Goal: Task Accomplishment & Management: Manage account settings

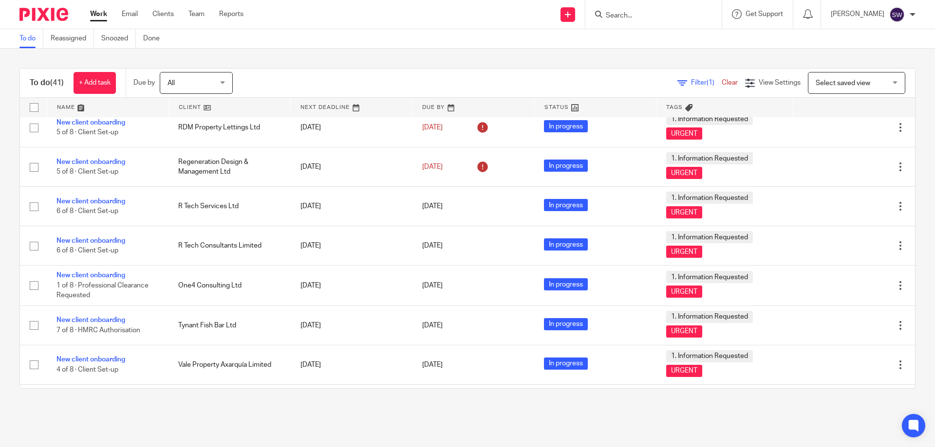
scroll to position [974, 0]
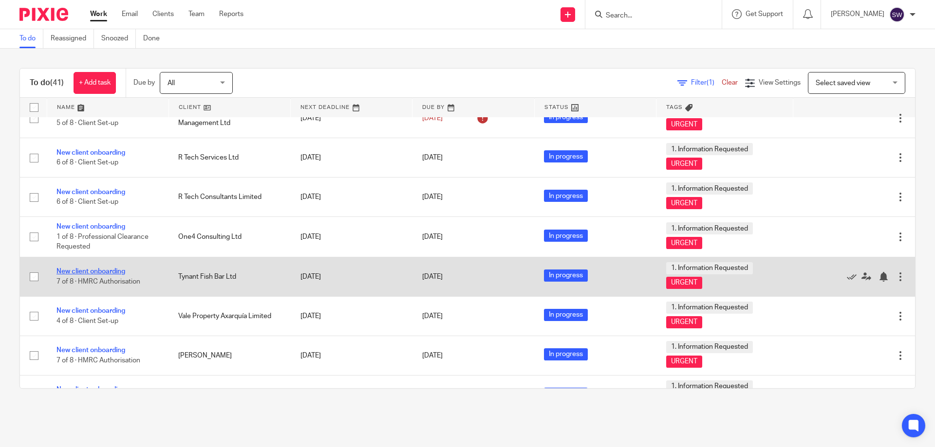
click at [89, 268] on link "New client onboarding" at bounding box center [90, 271] width 69 height 7
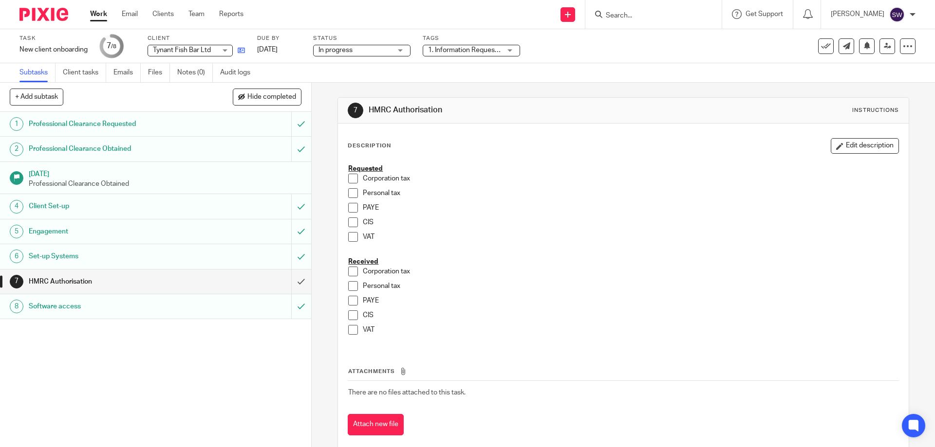
click at [242, 46] on link at bounding box center [239, 50] width 12 height 10
click at [94, 14] on link "Work" at bounding box center [98, 14] width 17 height 10
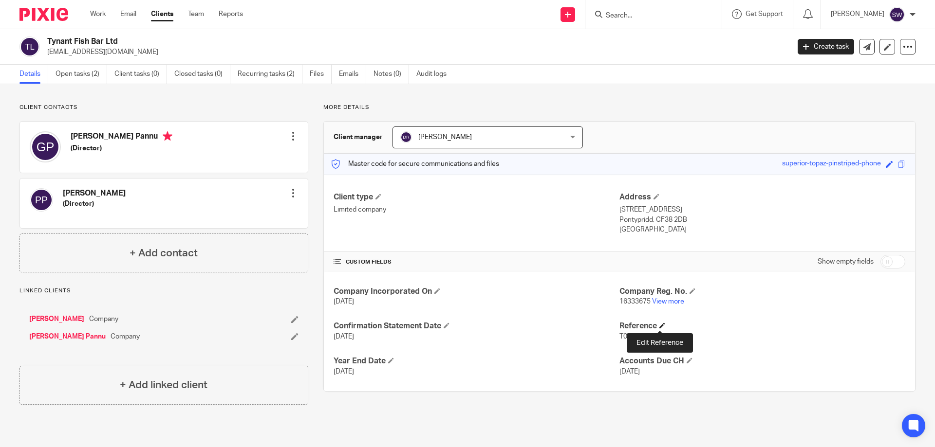
click at [659, 325] on span at bounding box center [662, 326] width 6 height 6
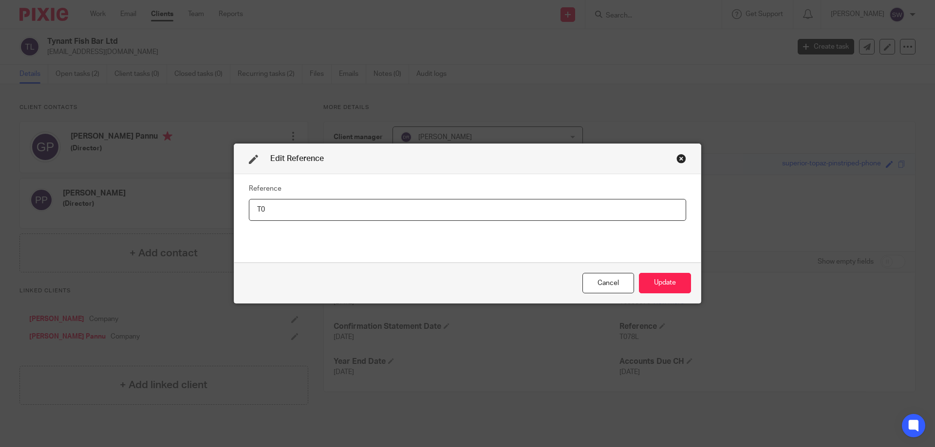
type input "T"
type input "B066L"
click at [670, 278] on button "Update" at bounding box center [665, 283] width 52 height 21
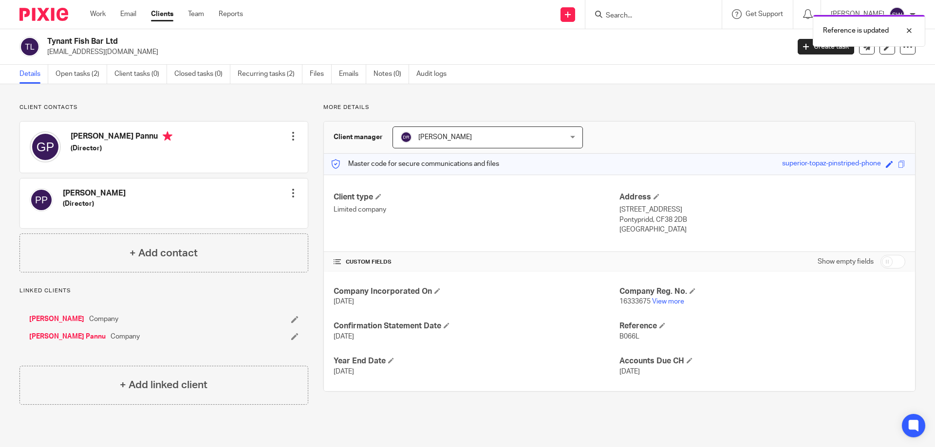
click at [84, 319] on link "[PERSON_NAME]" at bounding box center [56, 320] width 55 height 10
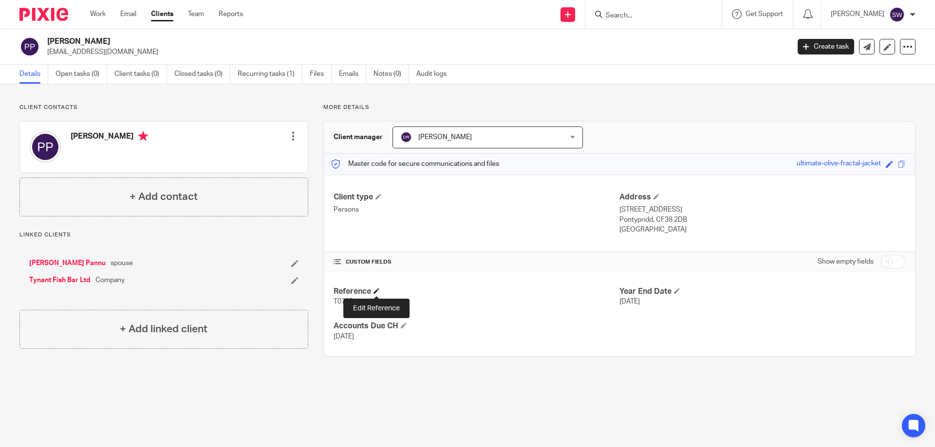
click at [377, 291] on span at bounding box center [376, 291] width 6 height 6
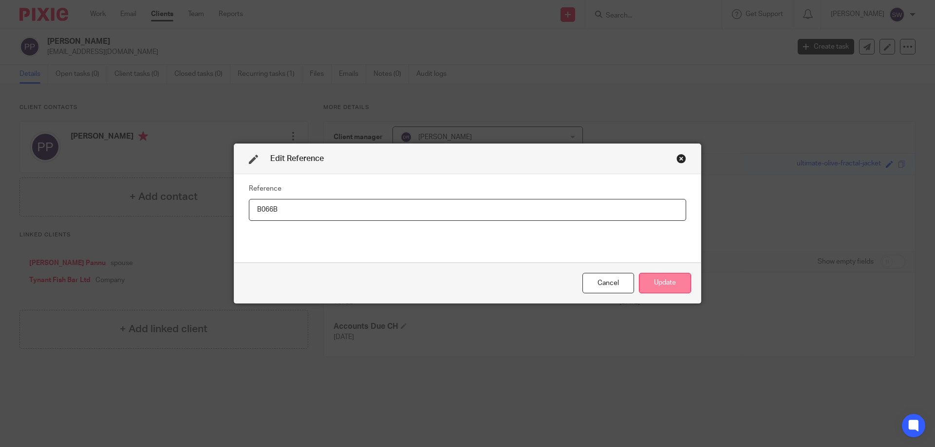
type input "B066B"
click at [657, 282] on button "Update" at bounding box center [665, 283] width 52 height 21
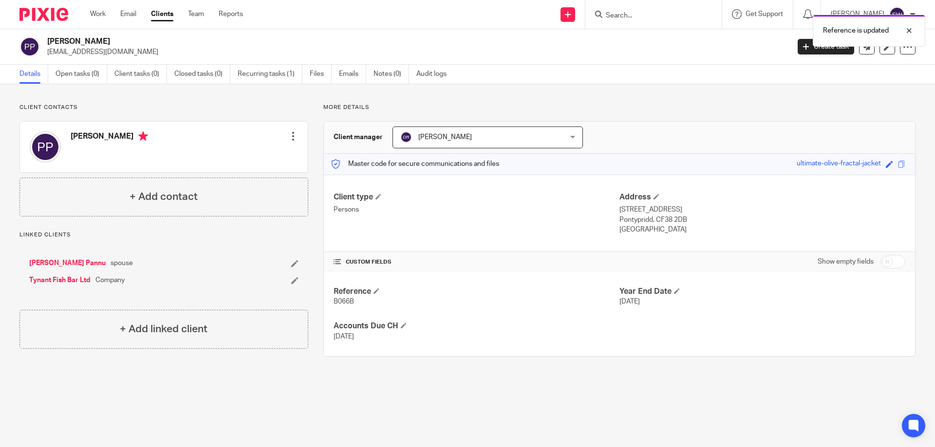
click at [76, 260] on link "[PERSON_NAME] Pannu" at bounding box center [67, 264] width 76 height 10
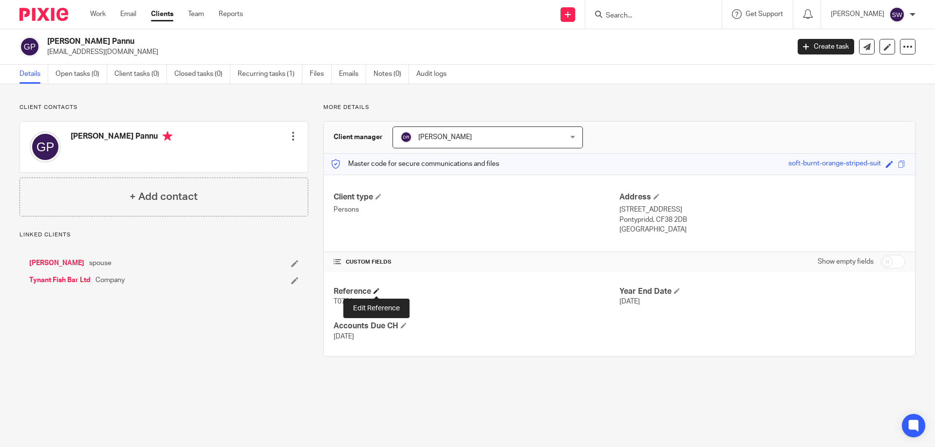
click at [377, 289] on span at bounding box center [376, 291] width 6 height 6
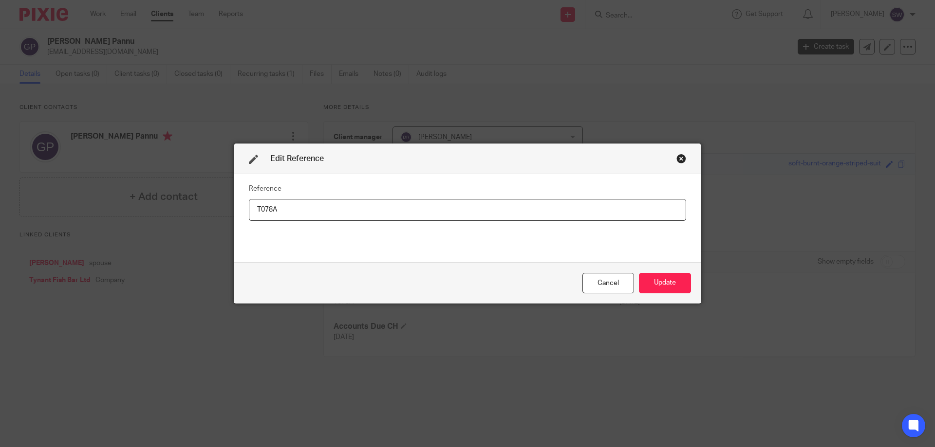
drag, startPoint x: 268, startPoint y: 209, endPoint x: 284, endPoint y: 210, distance: 16.1
click at [268, 209] on input "T078A" at bounding box center [467, 210] width 437 height 22
type input "B066A"
click at [661, 285] on button "Update" at bounding box center [665, 283] width 52 height 21
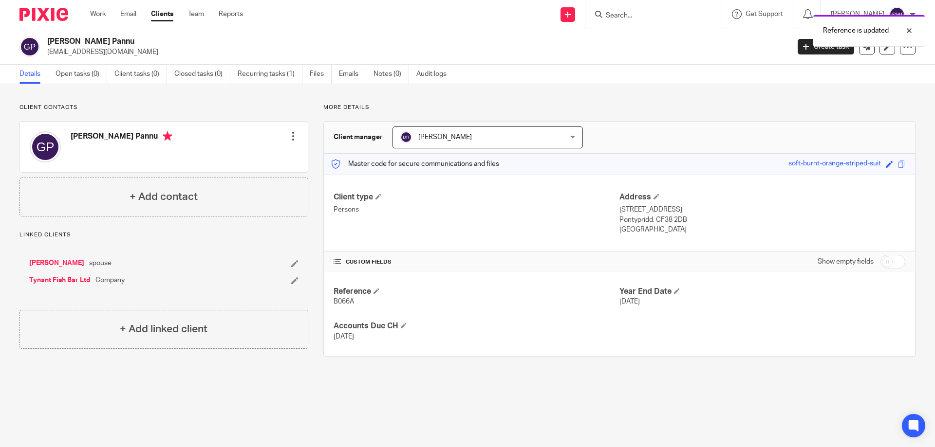
click at [76, 279] on link "Tynant Fish Bar Ltd" at bounding box center [59, 281] width 61 height 10
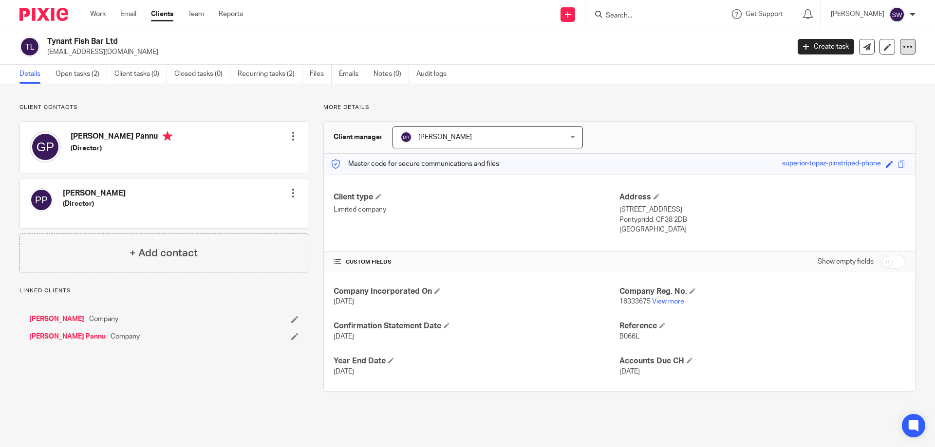
click at [903, 47] on icon at bounding box center [908, 47] width 10 height 10
click at [884, 68] on link "Update from Companies House" at bounding box center [847, 71] width 108 height 14
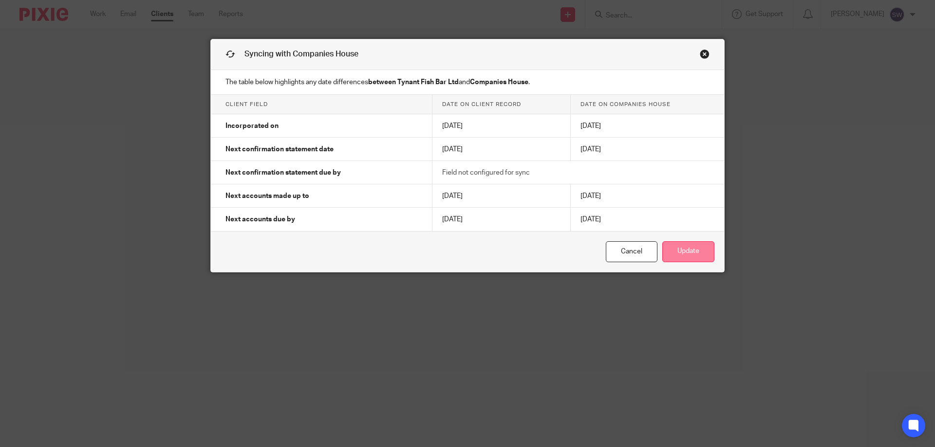
click at [687, 253] on button "Update" at bounding box center [688, 251] width 52 height 21
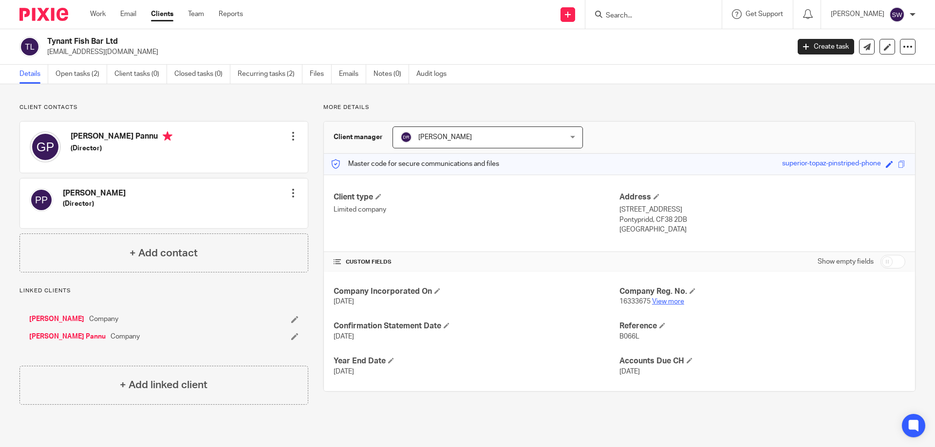
click at [665, 303] on link "View more" at bounding box center [668, 301] width 32 height 7
click at [81, 38] on h2 "Tynant Fish Bar Ltd" at bounding box center [341, 42] width 589 height 10
click at [27, 46] on img at bounding box center [29, 47] width 20 height 20
click at [884, 47] on icon at bounding box center [887, 46] width 7 height 7
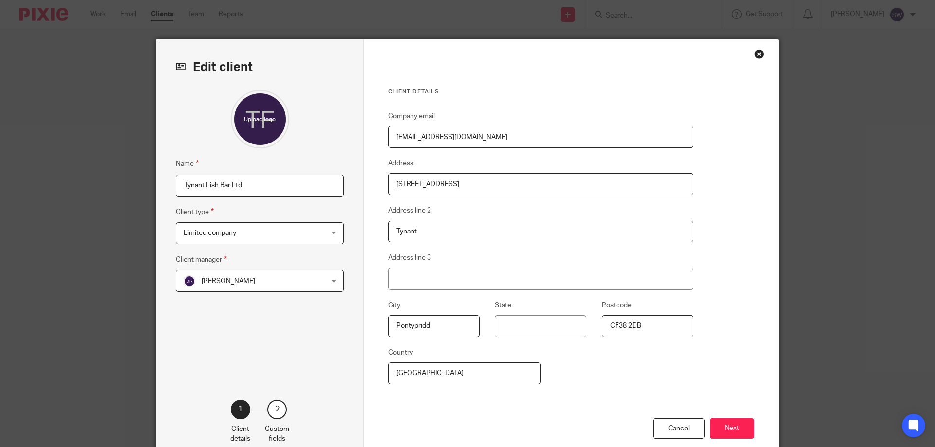
drag, startPoint x: 272, startPoint y: 182, endPoint x: 132, endPoint y: 167, distance: 140.1
click at [132, 167] on div "Edit client Name Tynant Fish Bar Ltd Client type Limited company Limited compan…" at bounding box center [467, 223] width 935 height 447
type input "BTFB Ltd"
click at [730, 426] on button "Next" at bounding box center [731, 429] width 45 height 21
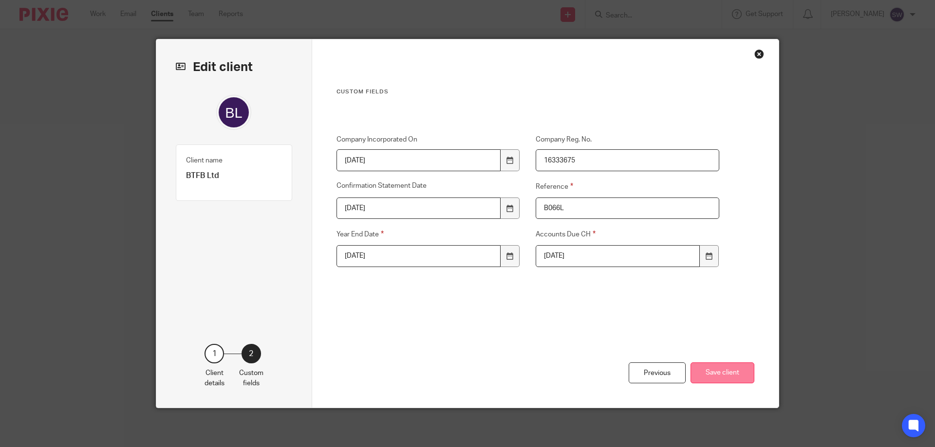
click at [724, 371] on button "Save client" at bounding box center [722, 373] width 64 height 21
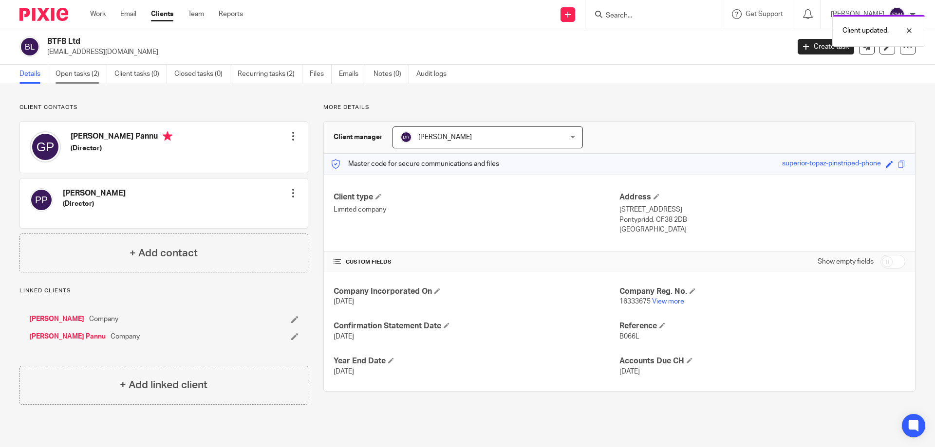
click at [78, 74] on link "Open tasks (2)" at bounding box center [82, 74] width 52 height 19
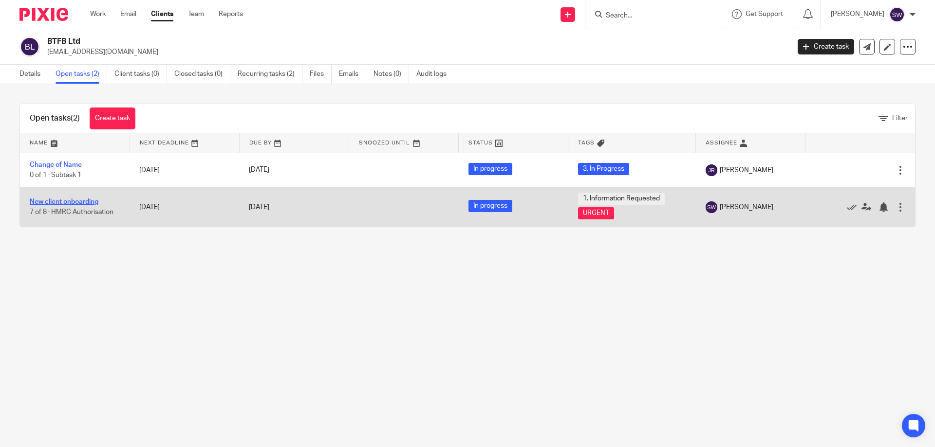
click at [46, 203] on link "New client onboarding" at bounding box center [64, 202] width 69 height 7
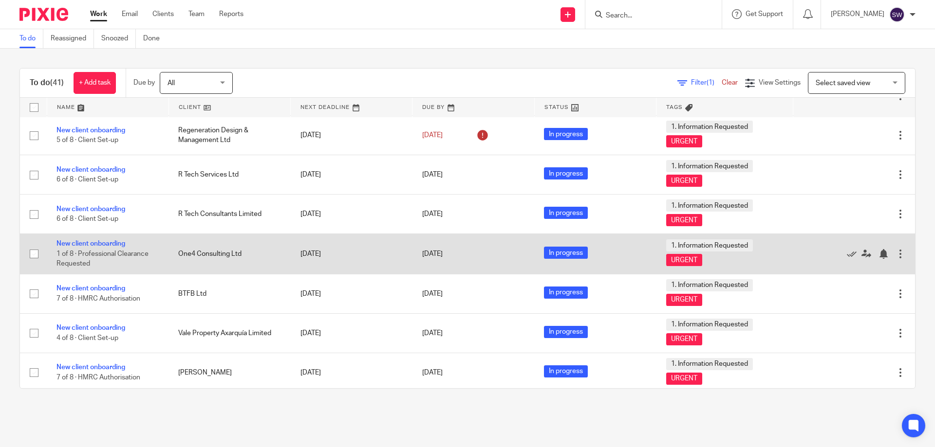
scroll to position [974, 0]
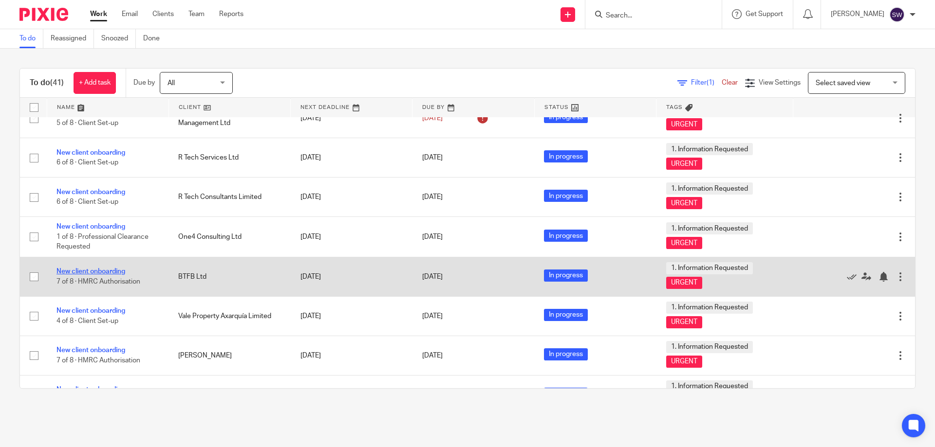
click at [112, 268] on link "New client onboarding" at bounding box center [90, 271] width 69 height 7
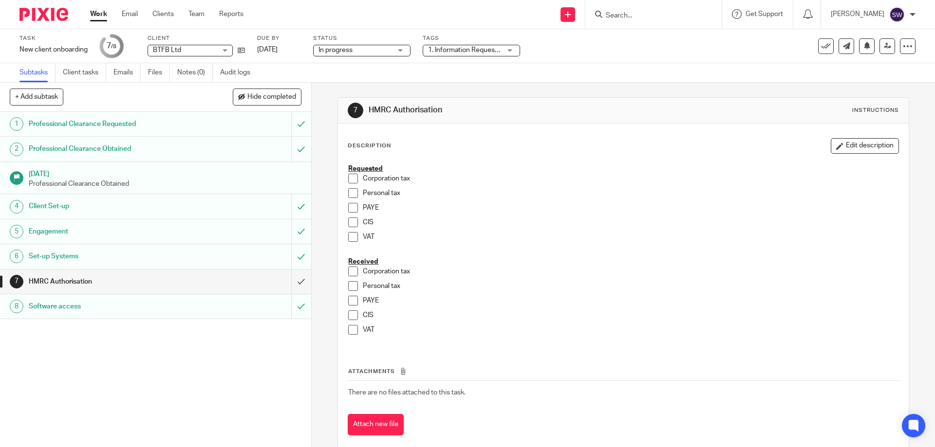
click at [97, 17] on link "Work" at bounding box center [98, 14] width 17 height 10
